Goal: Find specific page/section: Find specific page/section

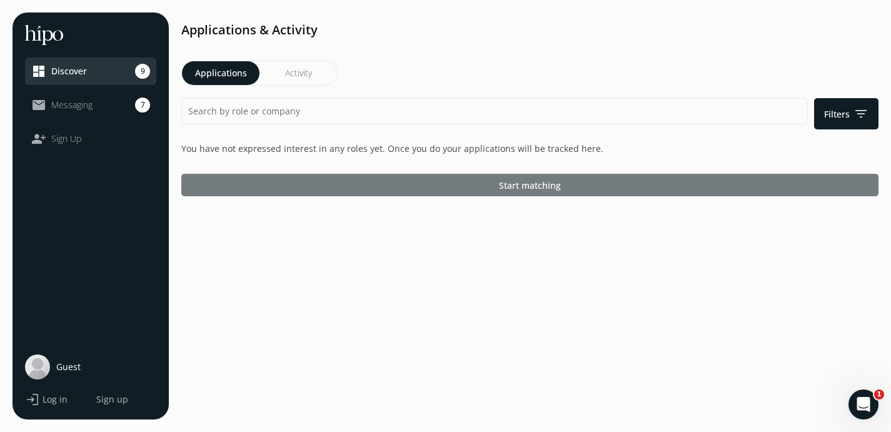
click at [486, 178] on div at bounding box center [529, 185] width 697 height 23
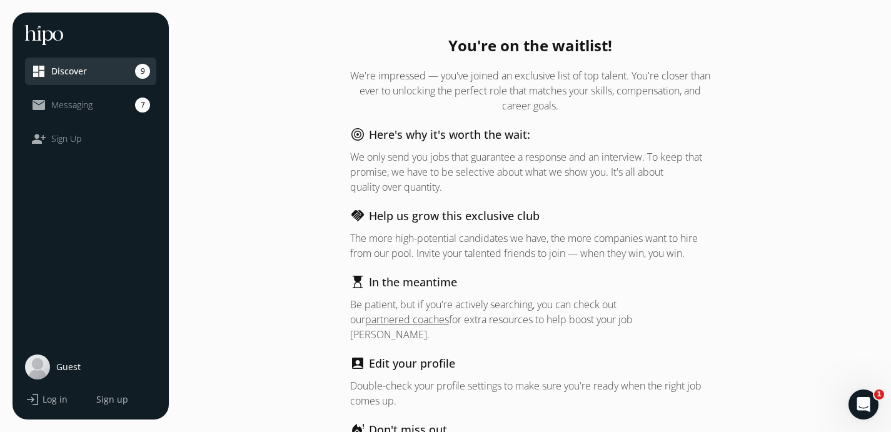
scroll to position [75, 0]
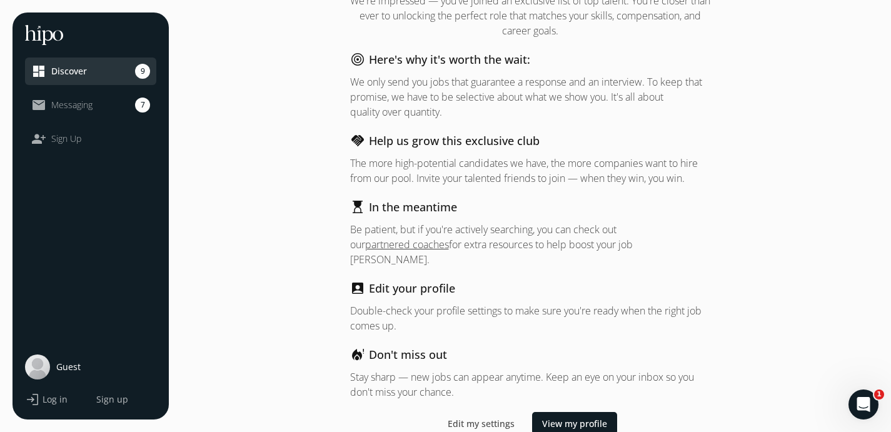
click at [121, 107] on link "mail_outline Messaging 7" at bounding box center [90, 105] width 119 height 15
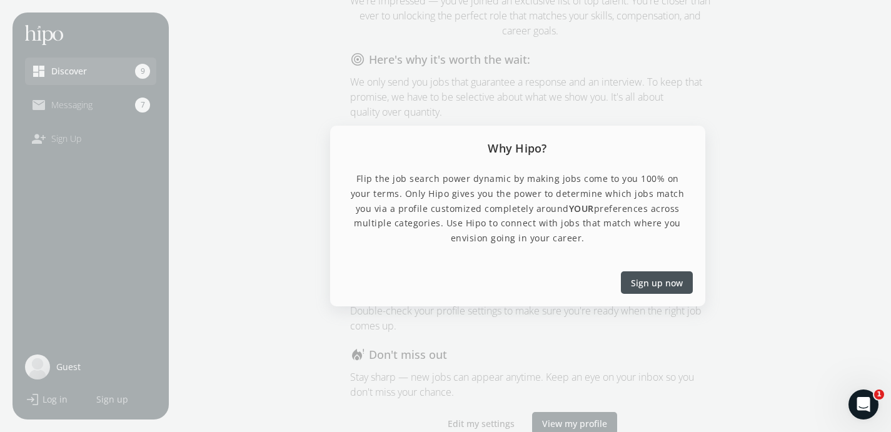
click at [602, 323] on div at bounding box center [445, 216] width 891 height 432
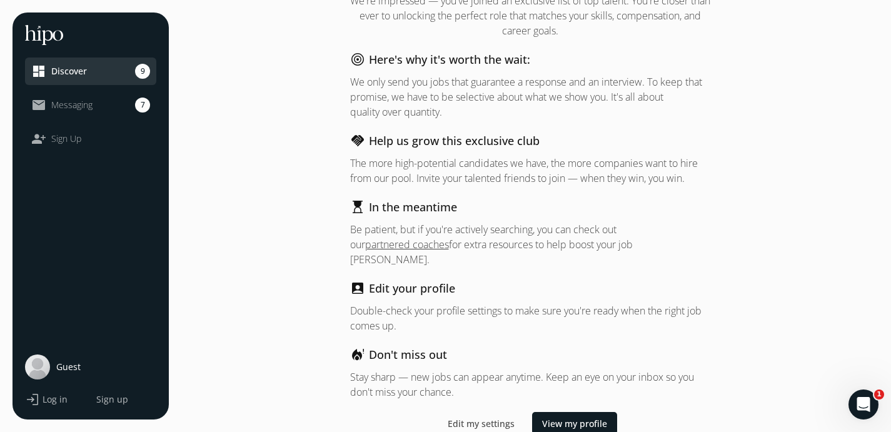
click at [104, 105] on link "mail_outline Messaging 7" at bounding box center [90, 105] width 119 height 15
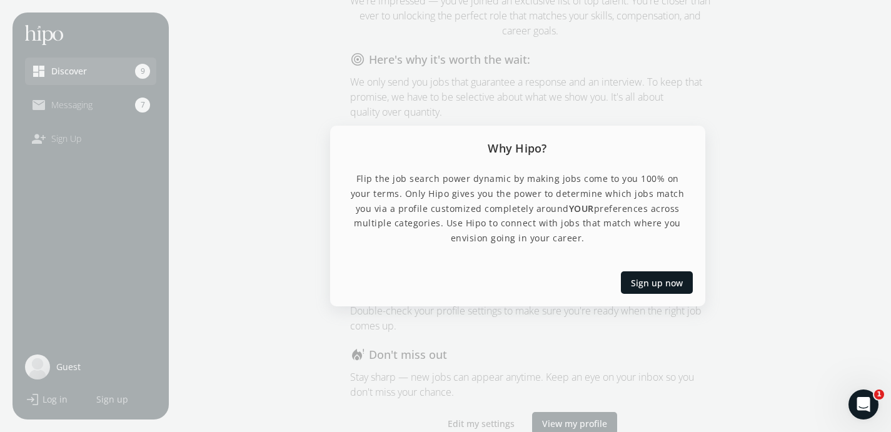
click at [163, 181] on div at bounding box center [445, 216] width 891 height 432
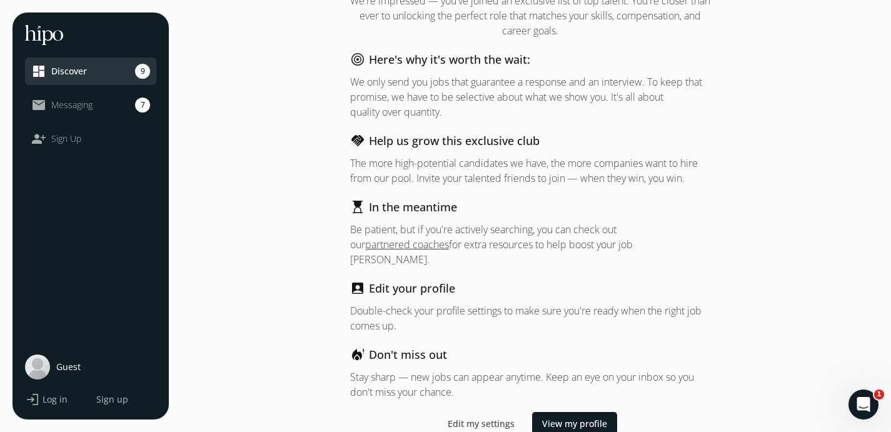
click at [51, 398] on span "Log in" at bounding box center [55, 399] width 25 height 13
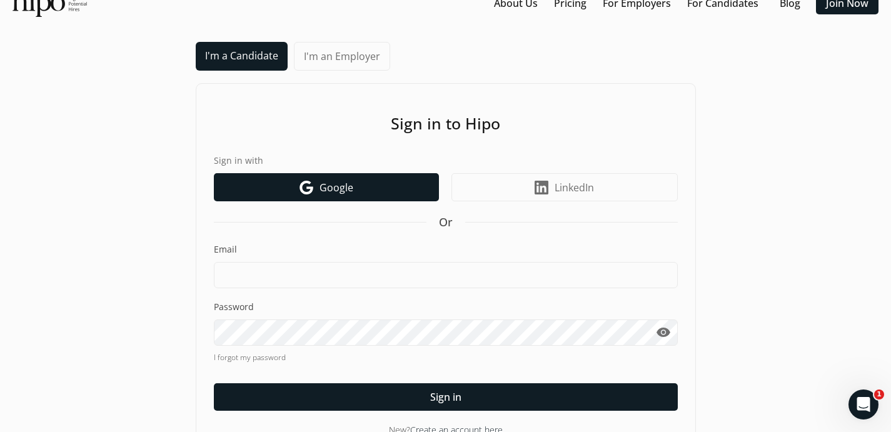
scroll to position [58, 0]
